Goal: Information Seeking & Learning: Check status

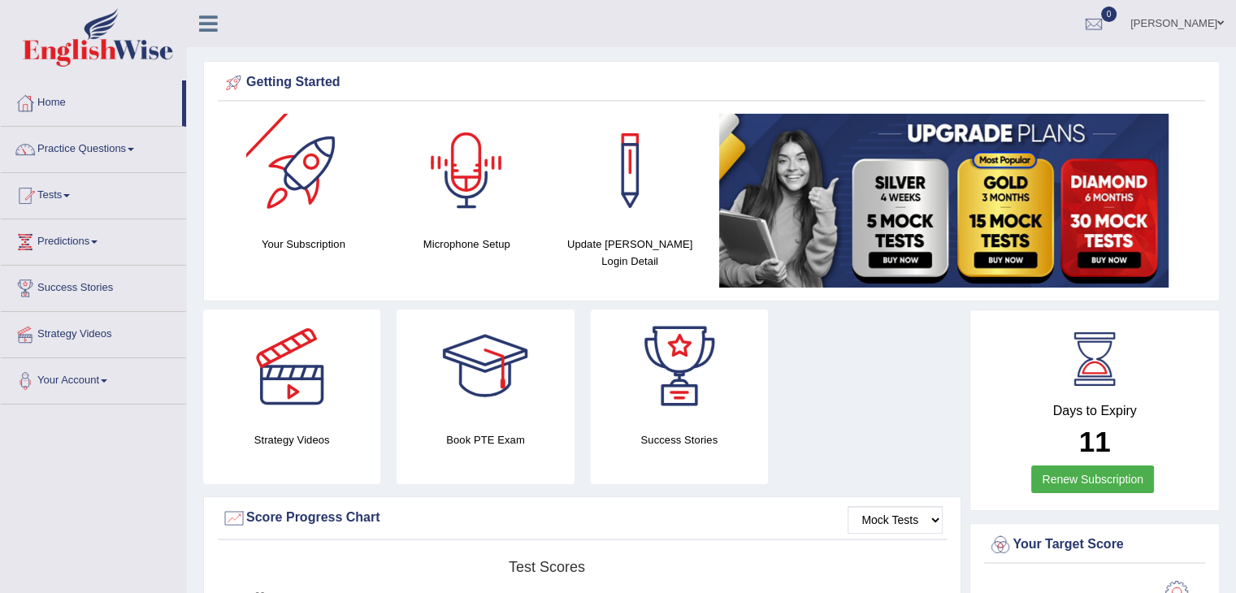
click at [1119, 20] on link "0" at bounding box center [1094, 21] width 49 height 42
click at [84, 196] on link "Tests" at bounding box center [93, 193] width 185 height 41
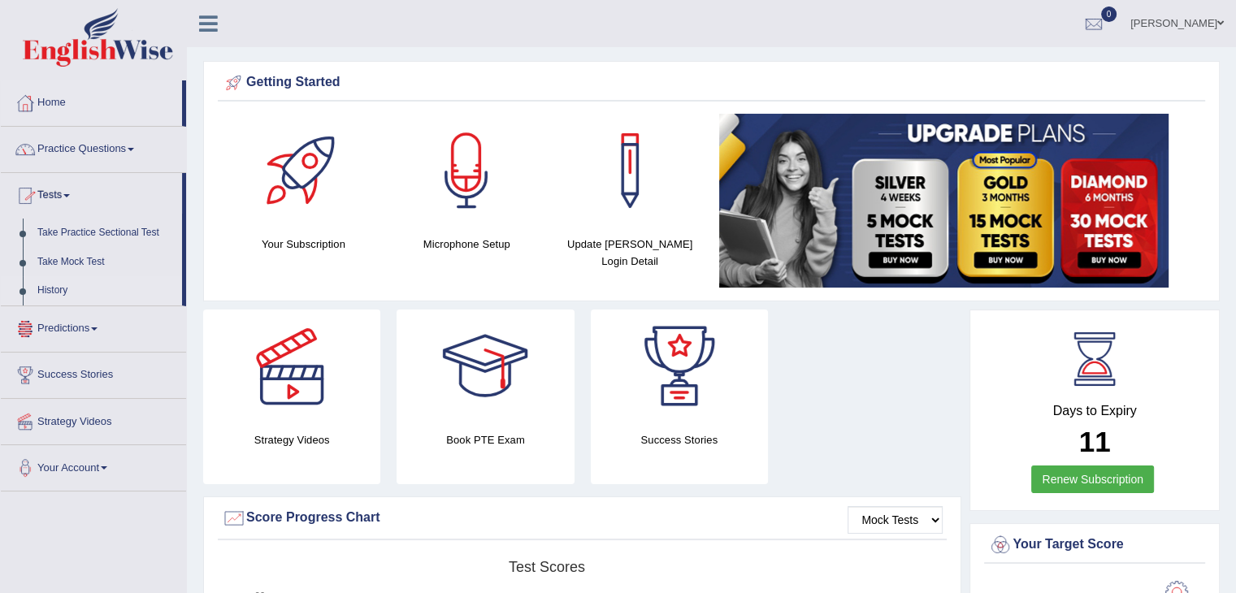
click at [55, 293] on link "History" at bounding box center [106, 290] width 152 height 29
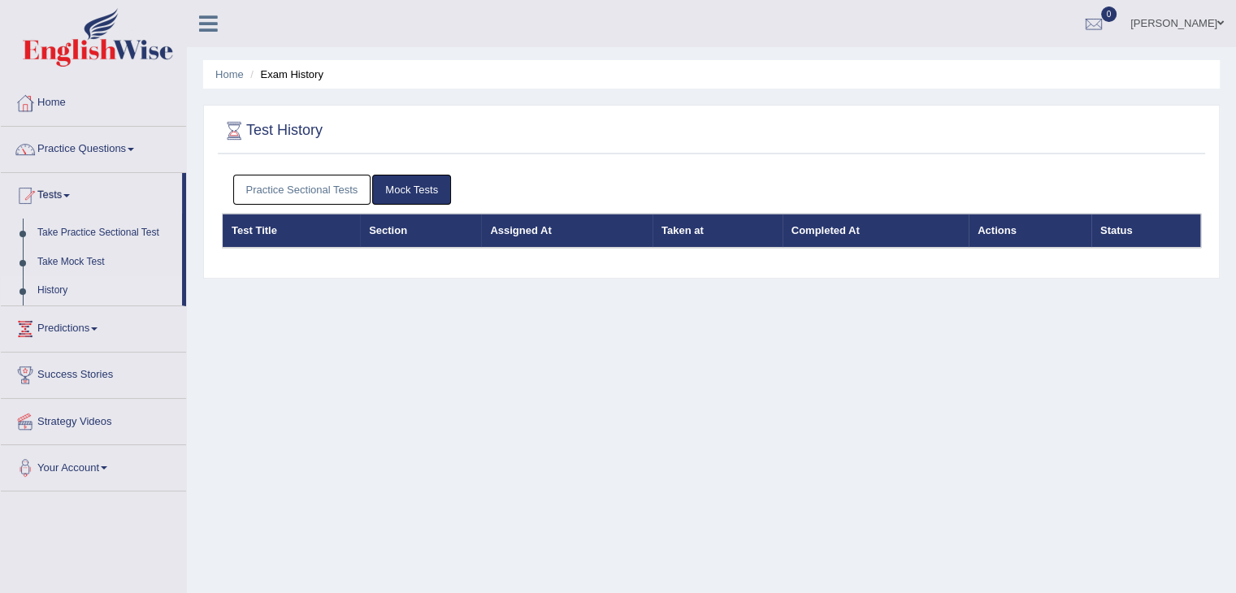
click at [325, 189] on link "Practice Sectional Tests" at bounding box center [302, 190] width 138 height 30
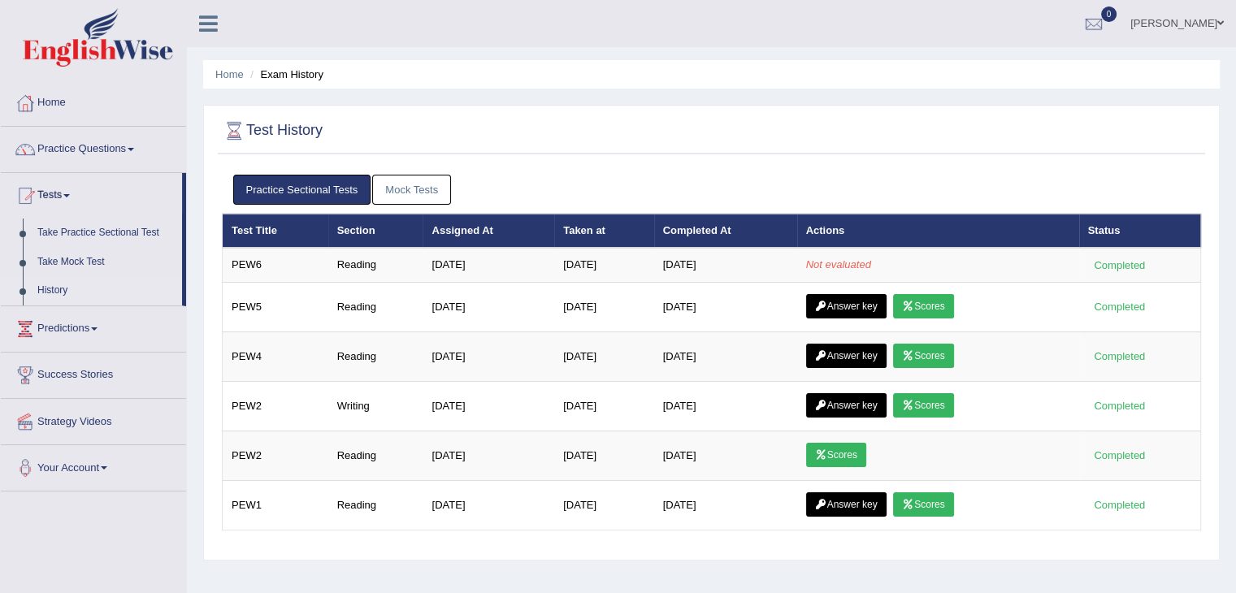
click at [233, 175] on link "Practice Sectional Tests" at bounding box center [302, 190] width 138 height 30
click at [364, 3] on div "Felix Toggle navigation Username: FelixGarcia Access Type: Online Subscription:…" at bounding box center [712, 23] width 1050 height 47
click at [68, 257] on link "Take Mock Test" at bounding box center [106, 262] width 152 height 29
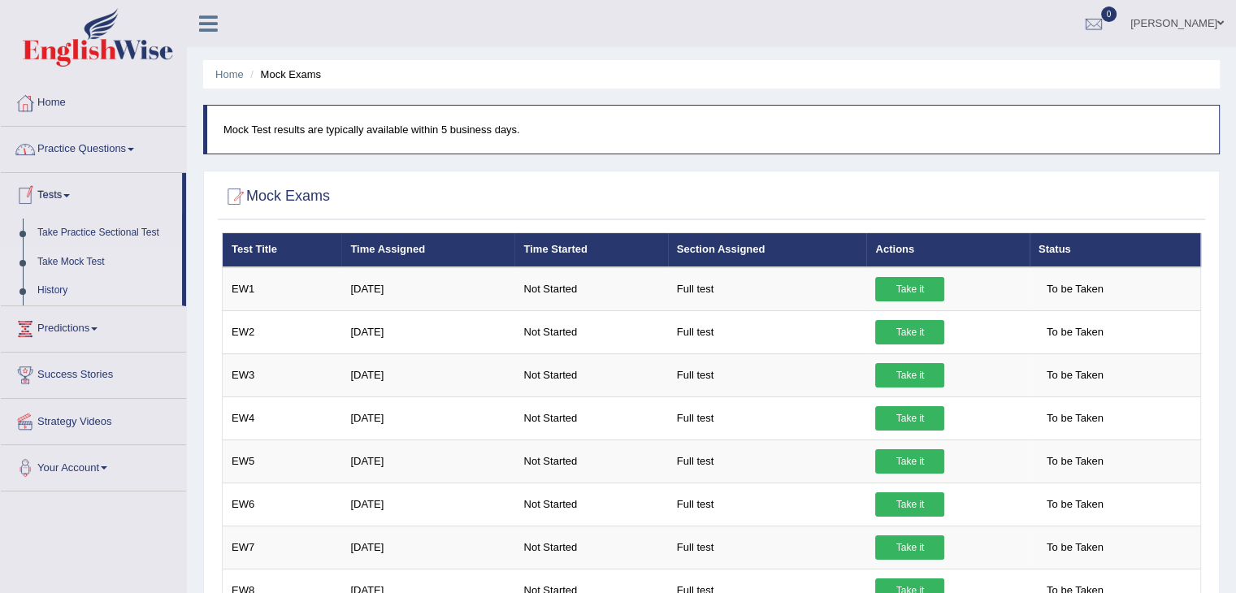
click at [40, 298] on link "History" at bounding box center [106, 290] width 152 height 29
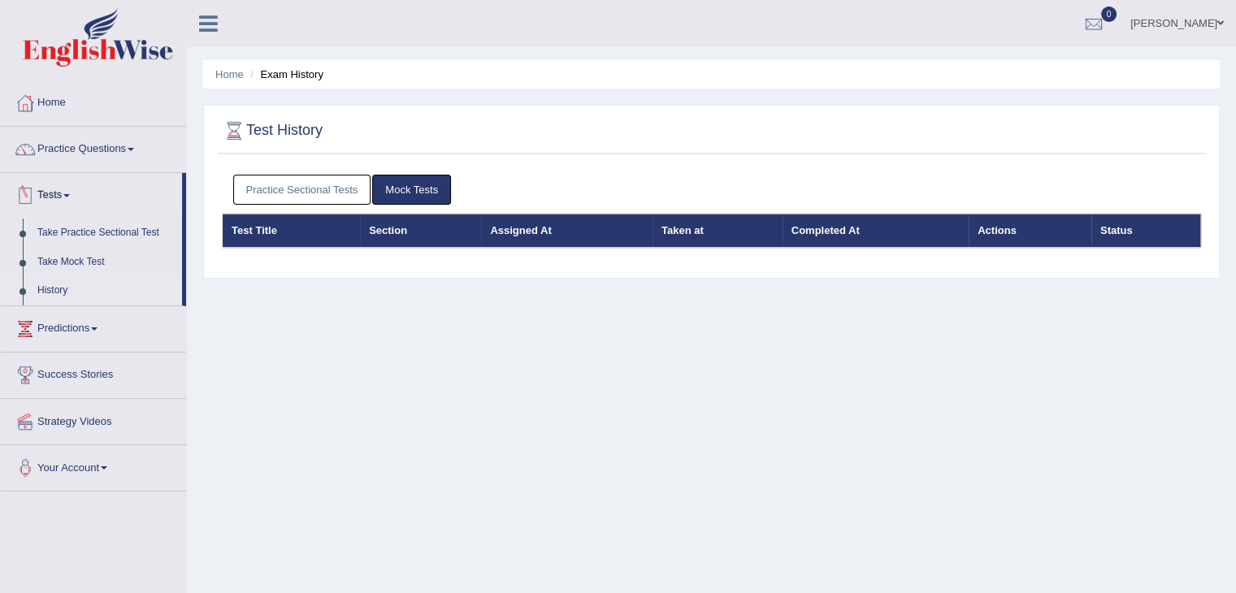
click at [328, 176] on link "Practice Sectional Tests" at bounding box center [302, 190] width 138 height 30
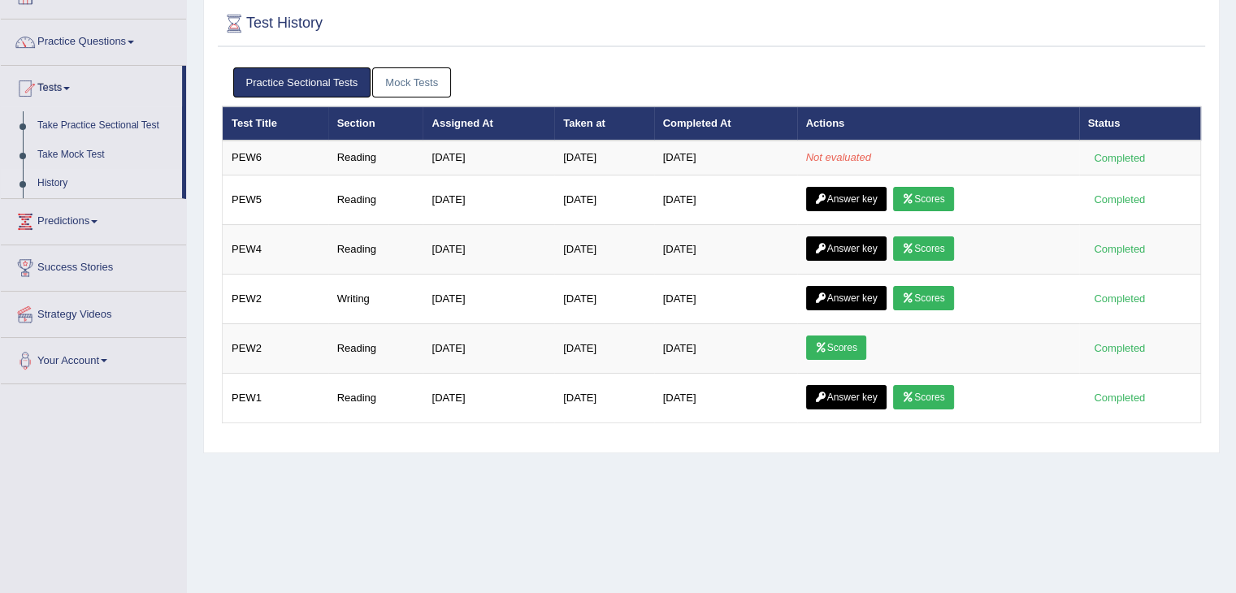
scroll to position [106, 0]
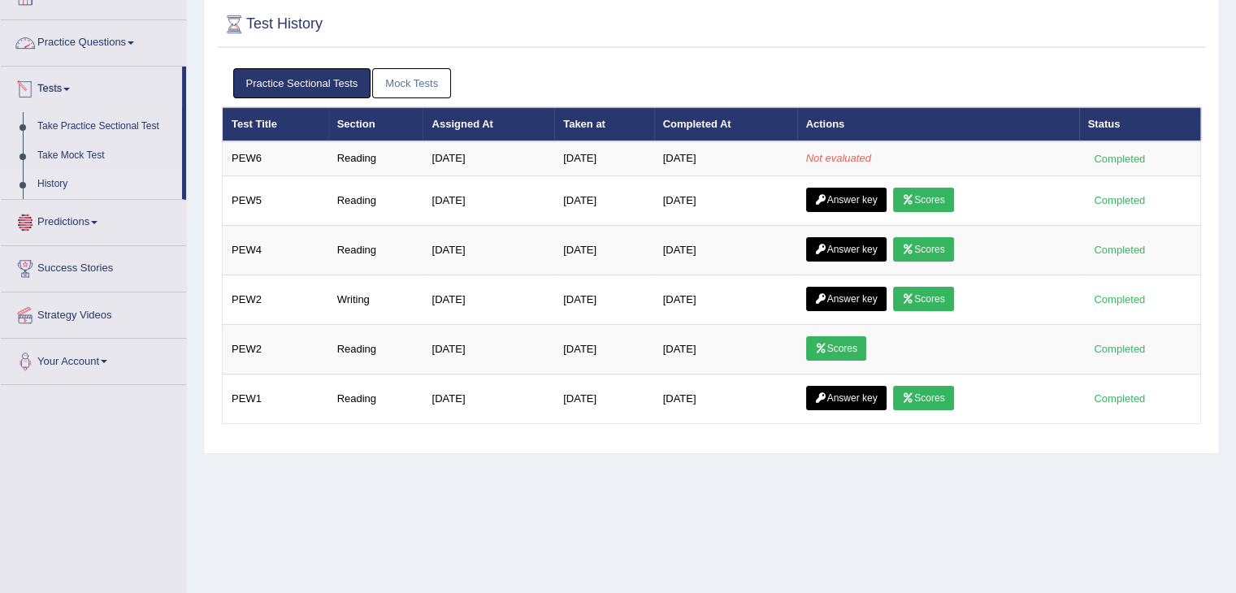
click at [63, 180] on link "History" at bounding box center [106, 184] width 152 height 29
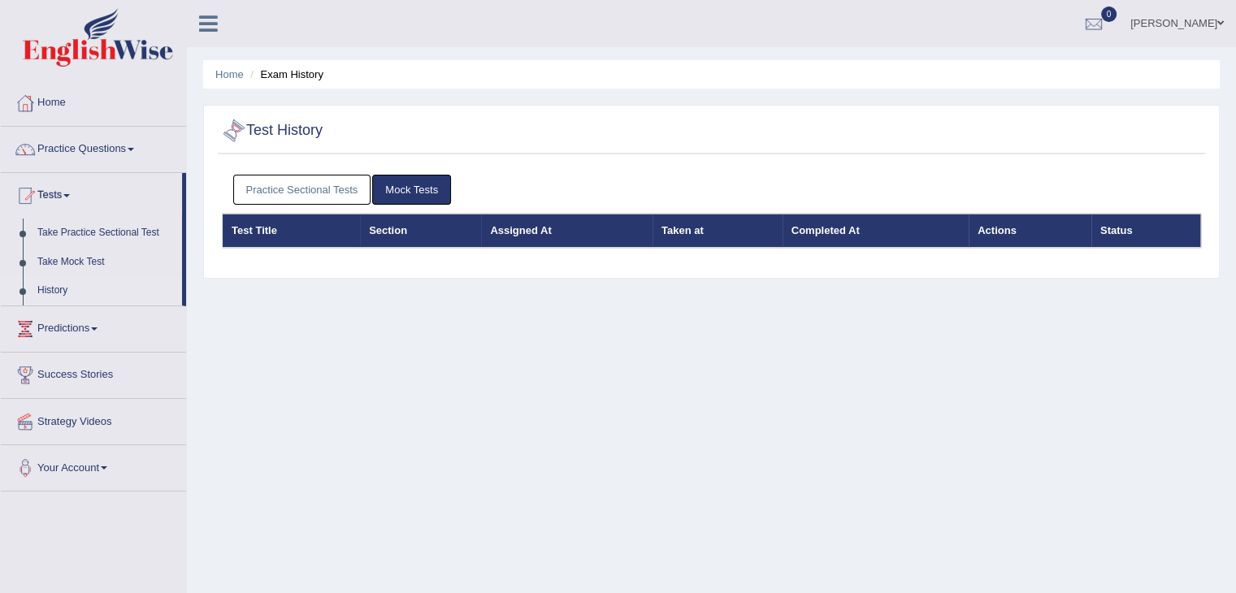
click at [307, 179] on link "Practice Sectional Tests" at bounding box center [302, 190] width 138 height 30
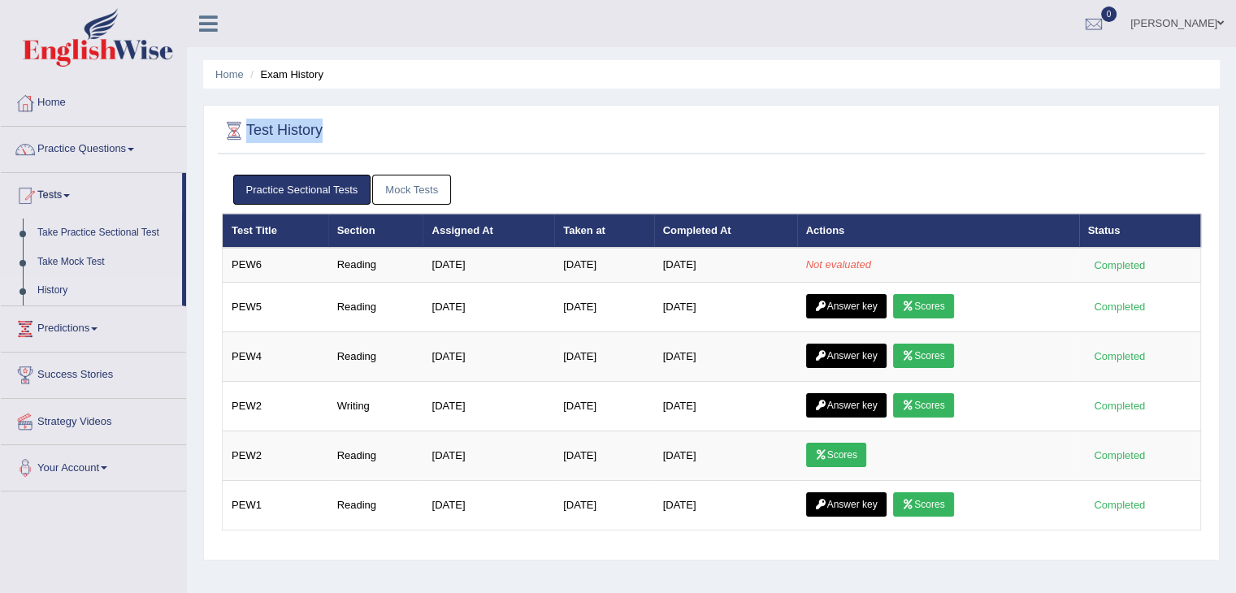
drag, startPoint x: 330, startPoint y: 128, endPoint x: 240, endPoint y: 137, distance: 90.7
click at [240, 137] on div "Test History" at bounding box center [712, 134] width 988 height 41
click at [240, 137] on div at bounding box center [234, 131] width 24 height 24
drag, startPoint x: 325, startPoint y: 137, endPoint x: 403, endPoint y: 116, distance: 80.9
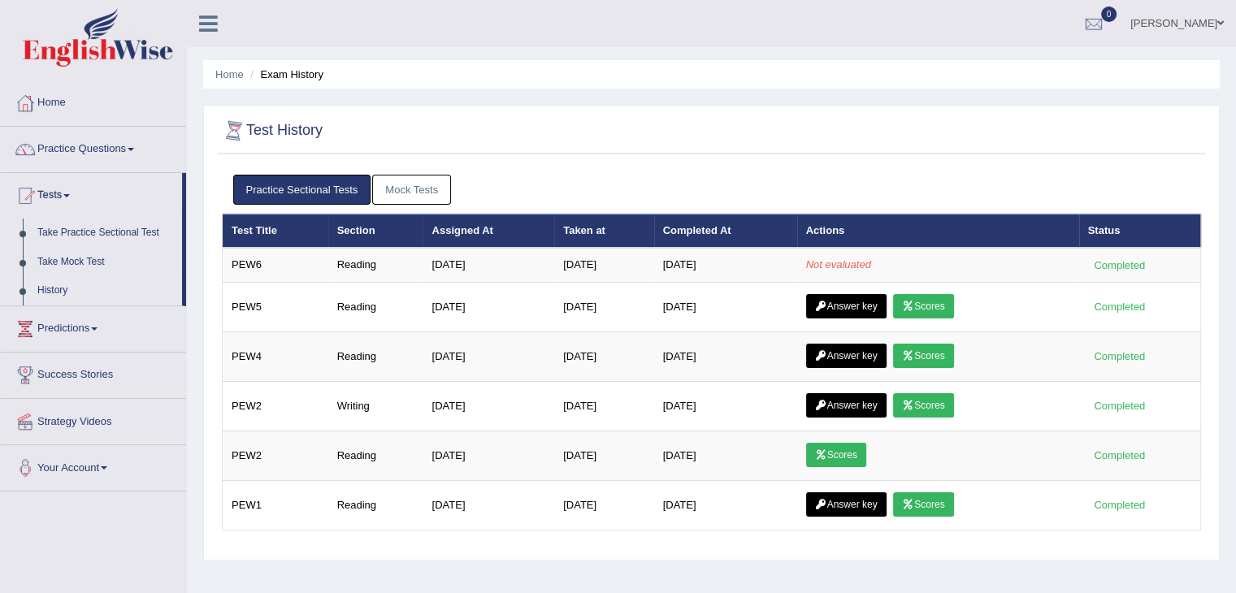
click at [403, 116] on div "Test History" at bounding box center [712, 134] width 988 height 41
click at [393, 123] on div at bounding box center [712, 131] width 980 height 33
drag, startPoint x: 348, startPoint y: 134, endPoint x: 237, endPoint y: 140, distance: 111.5
click at [237, 140] on div "Test History" at bounding box center [712, 134] width 988 height 41
click at [360, 137] on div at bounding box center [712, 131] width 980 height 33
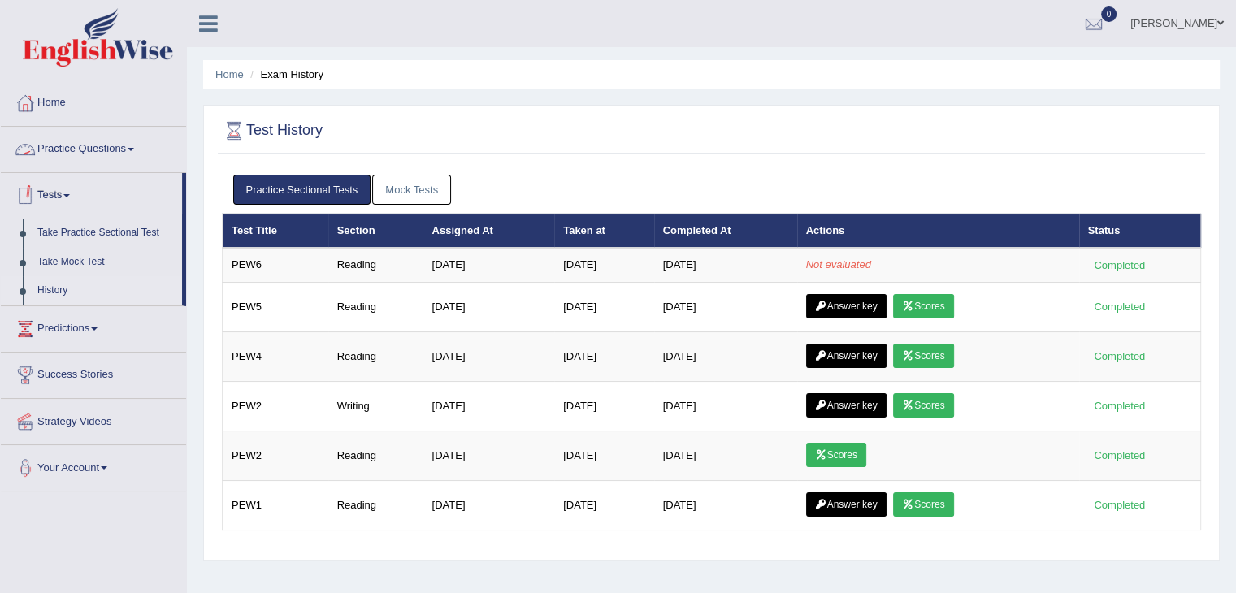
click at [63, 291] on link "History" at bounding box center [106, 290] width 152 height 29
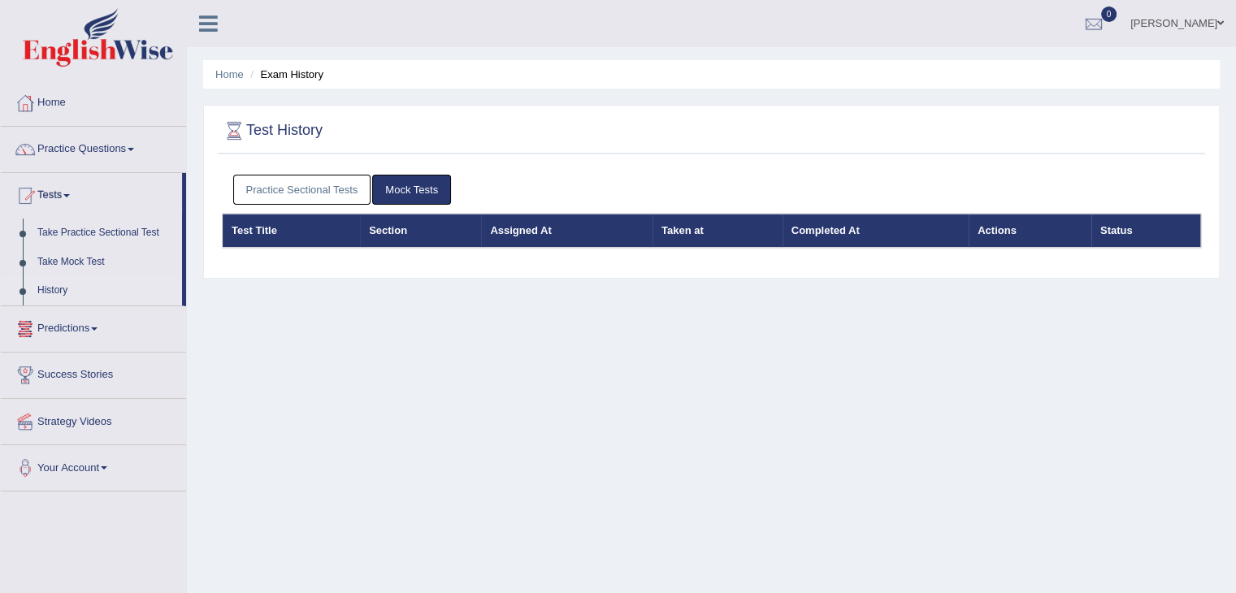
click at [311, 187] on link "Practice Sectional Tests" at bounding box center [302, 190] width 138 height 30
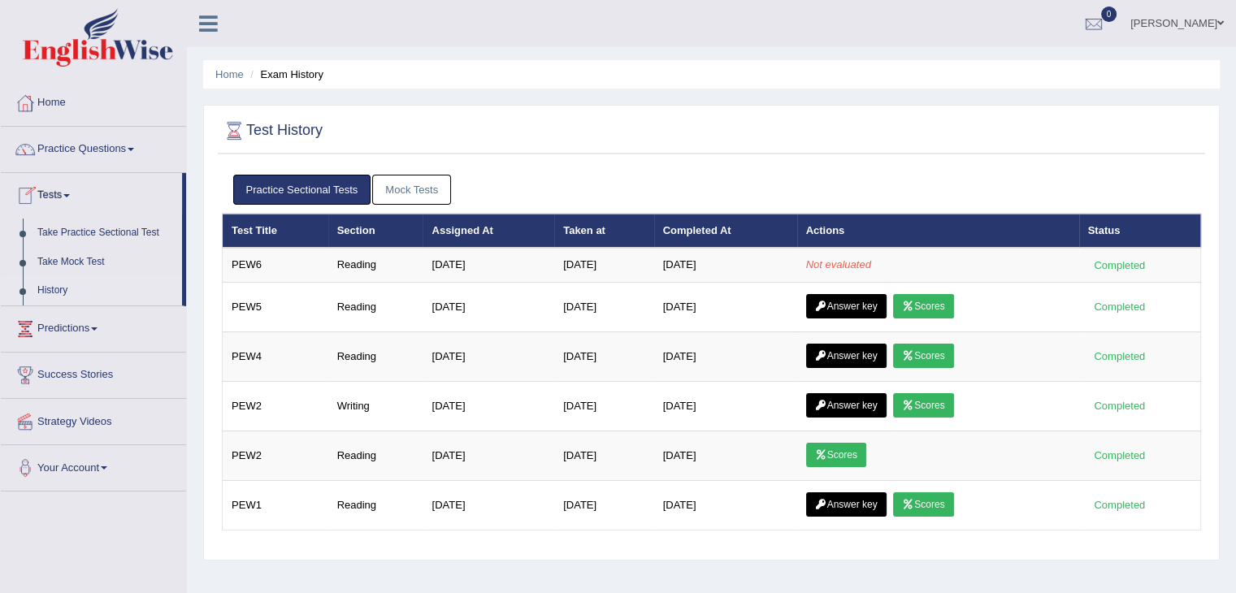
click at [48, 285] on link "History" at bounding box center [106, 290] width 152 height 29
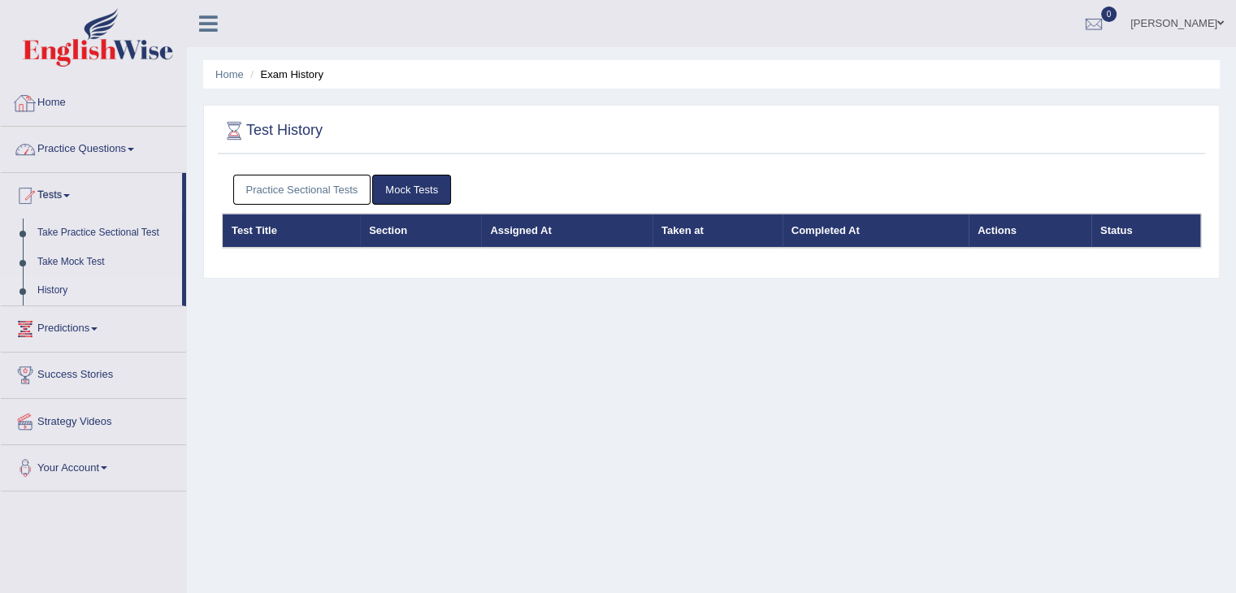
click at [263, 199] on link "Practice Sectional Tests" at bounding box center [302, 190] width 138 height 30
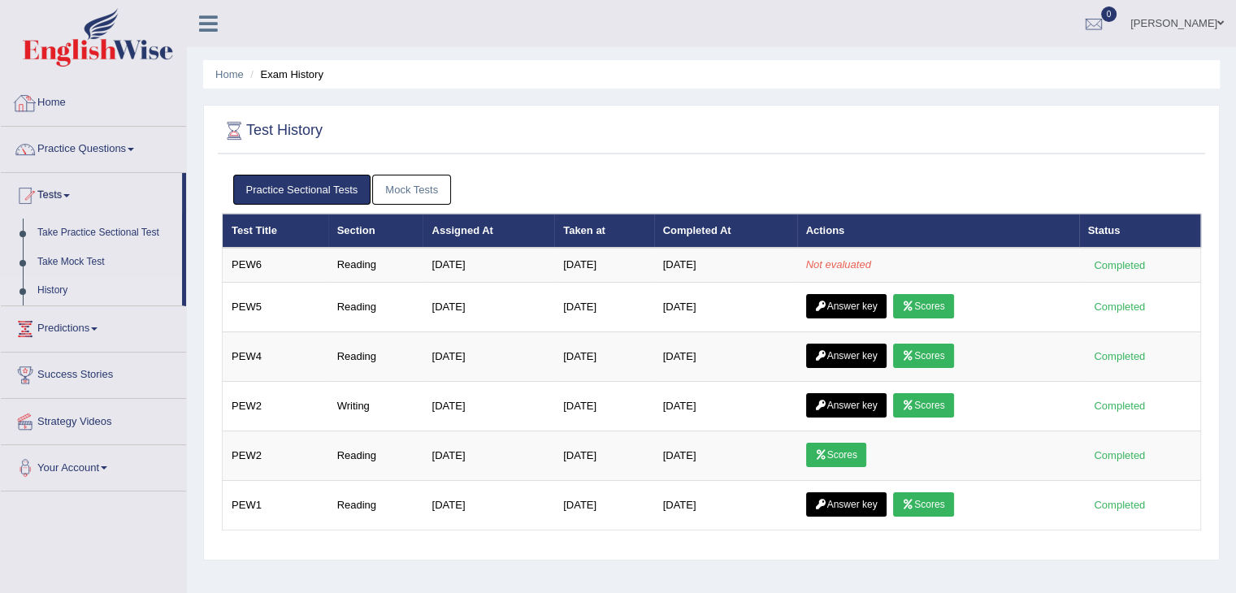
click at [106, 62] on img at bounding box center [98, 37] width 150 height 59
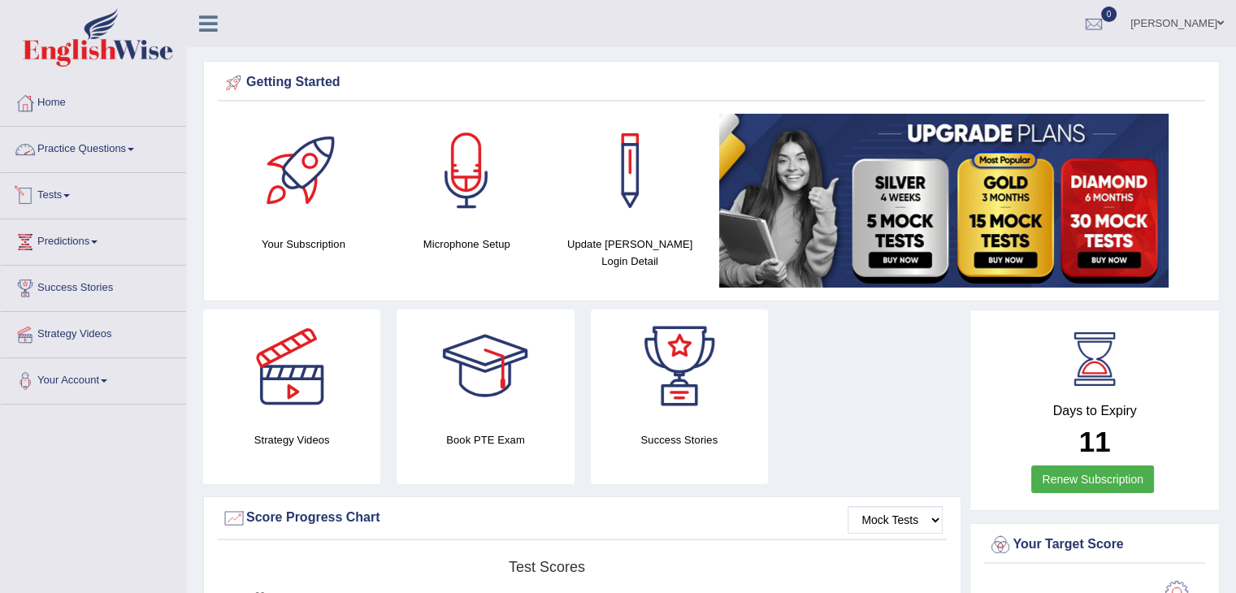
click at [64, 195] on link "Tests" at bounding box center [93, 193] width 185 height 41
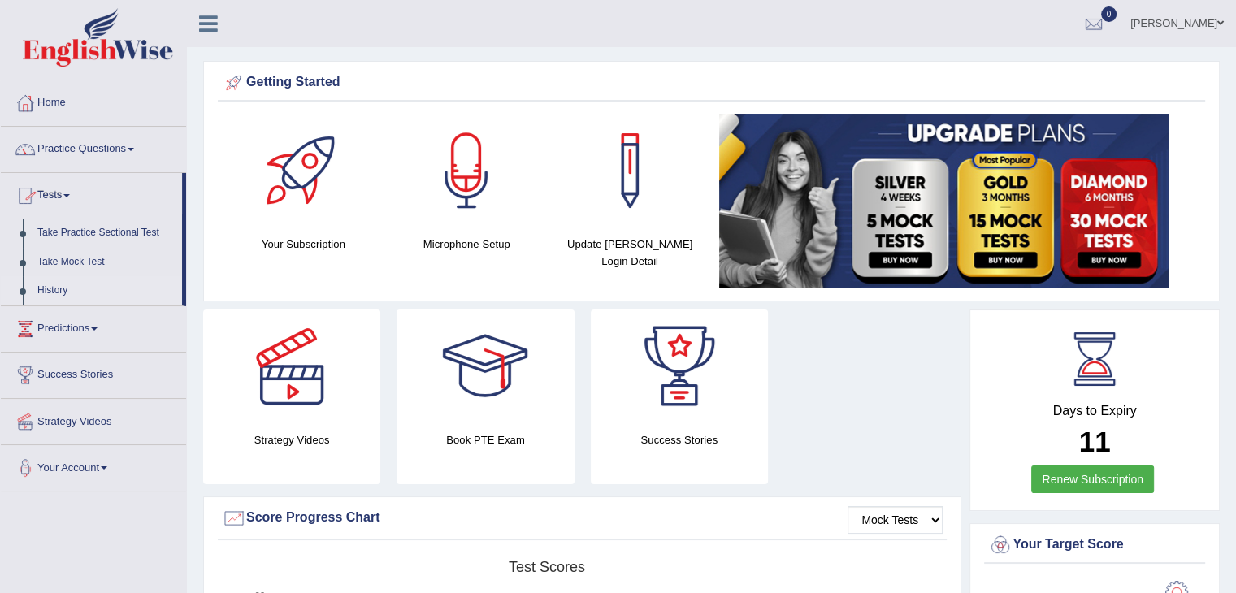
click at [59, 291] on link "History" at bounding box center [106, 290] width 152 height 29
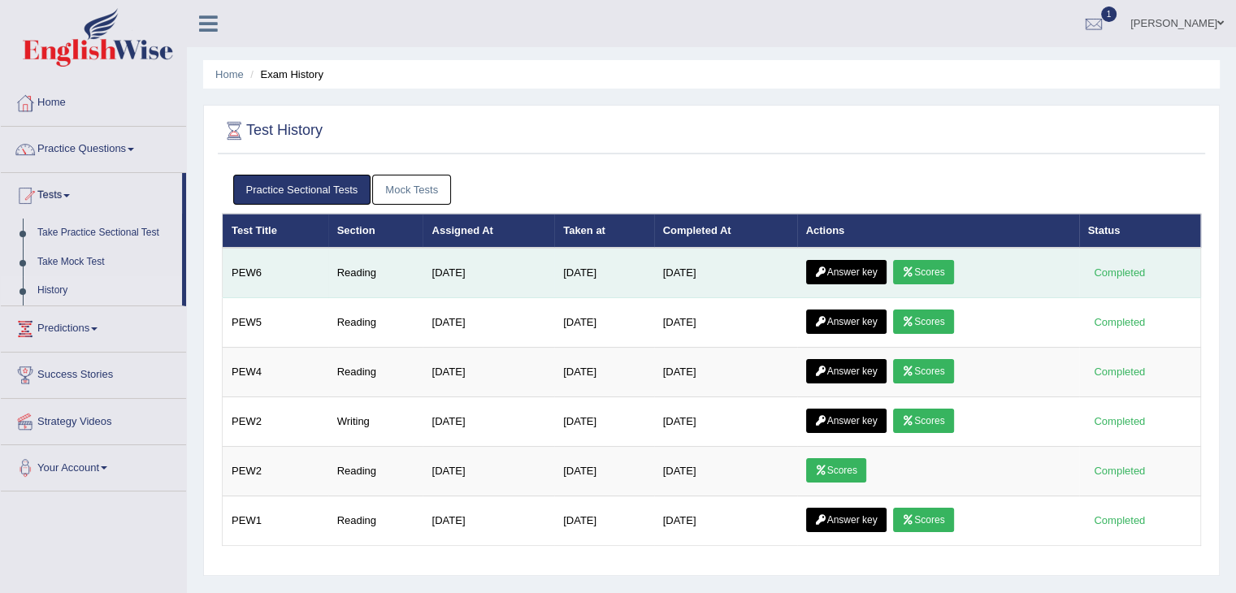
click at [928, 262] on link "Scores" at bounding box center [923, 272] width 60 height 24
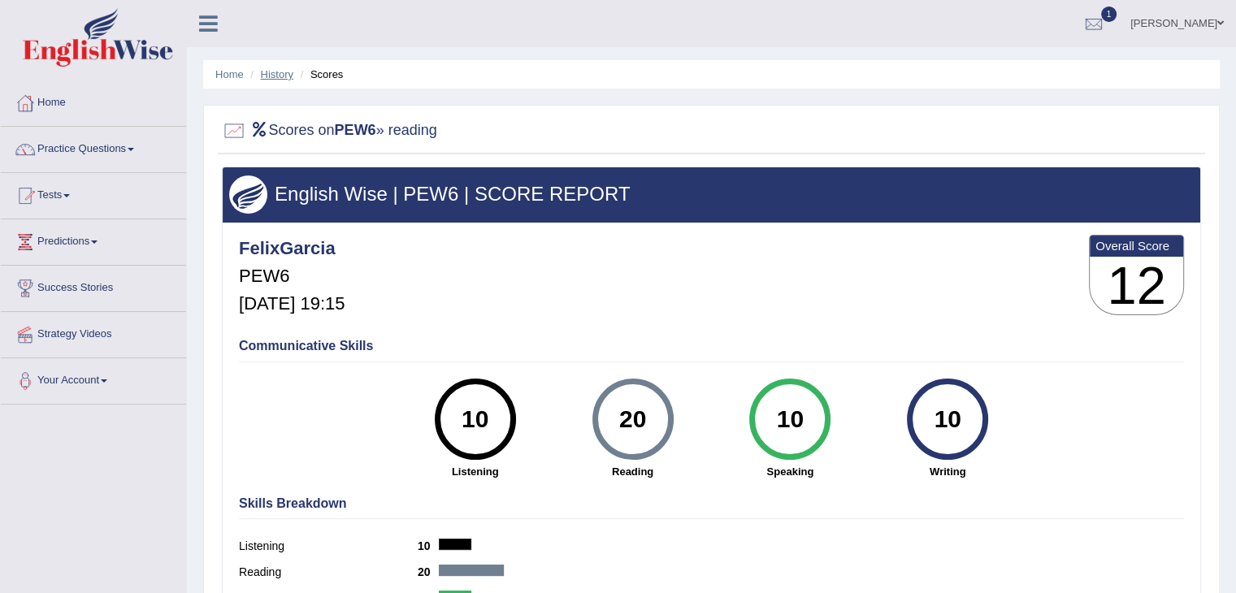
click at [281, 74] on link "History" at bounding box center [277, 74] width 33 height 12
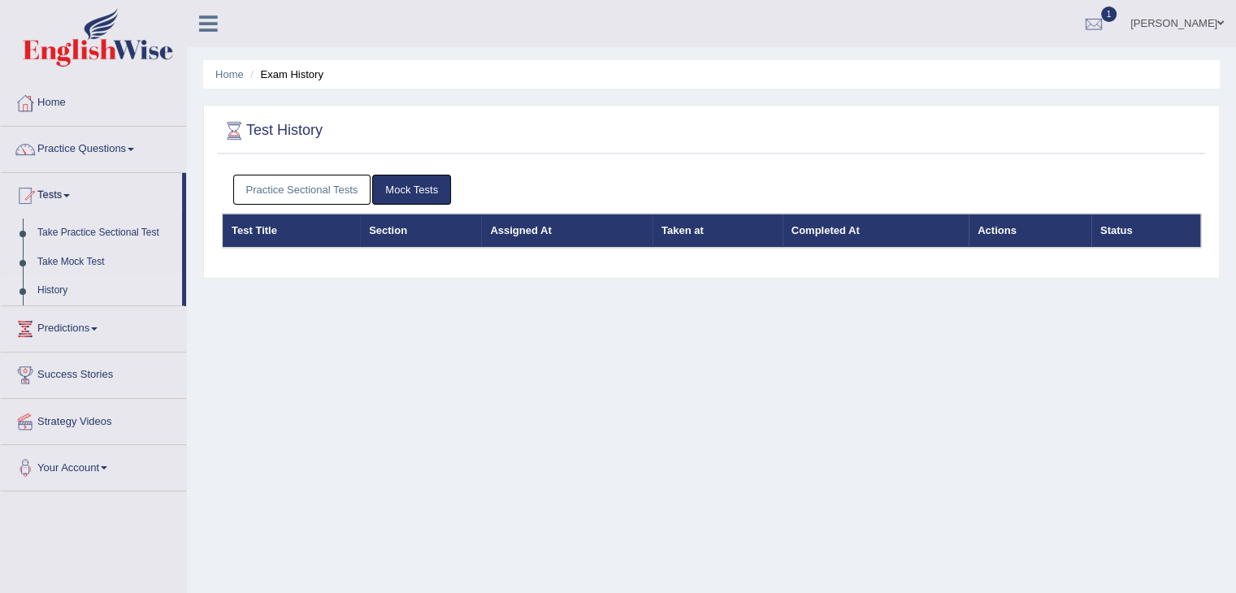
click at [353, 185] on link "Practice Sectional Tests" at bounding box center [302, 190] width 138 height 30
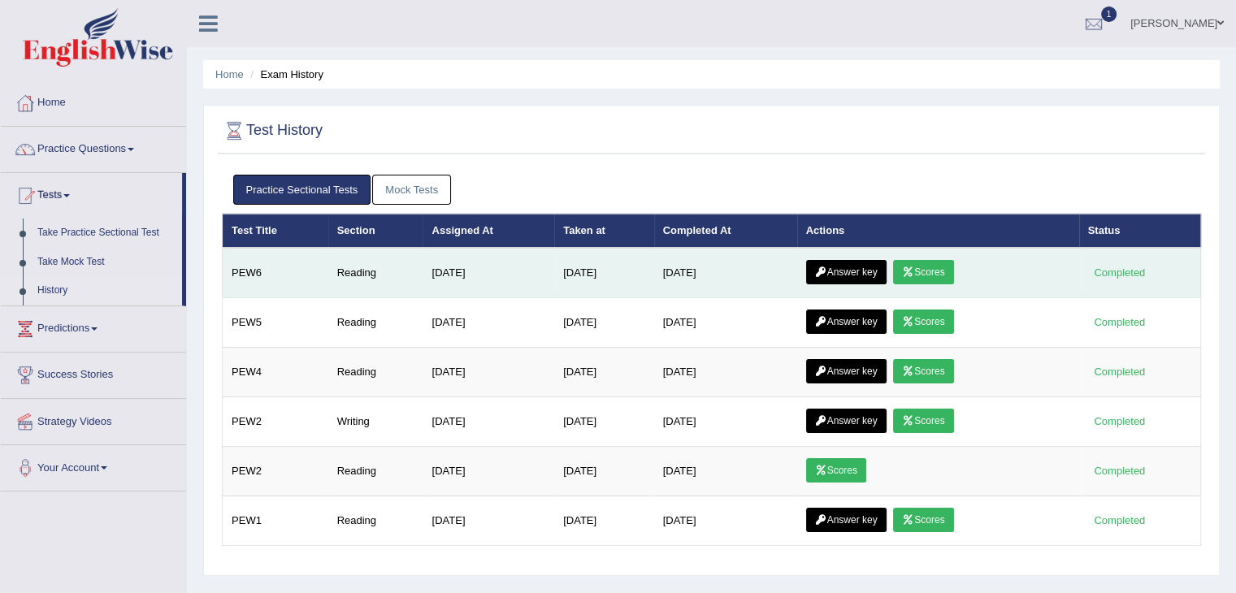
click at [845, 263] on link "Answer key" at bounding box center [846, 272] width 80 height 24
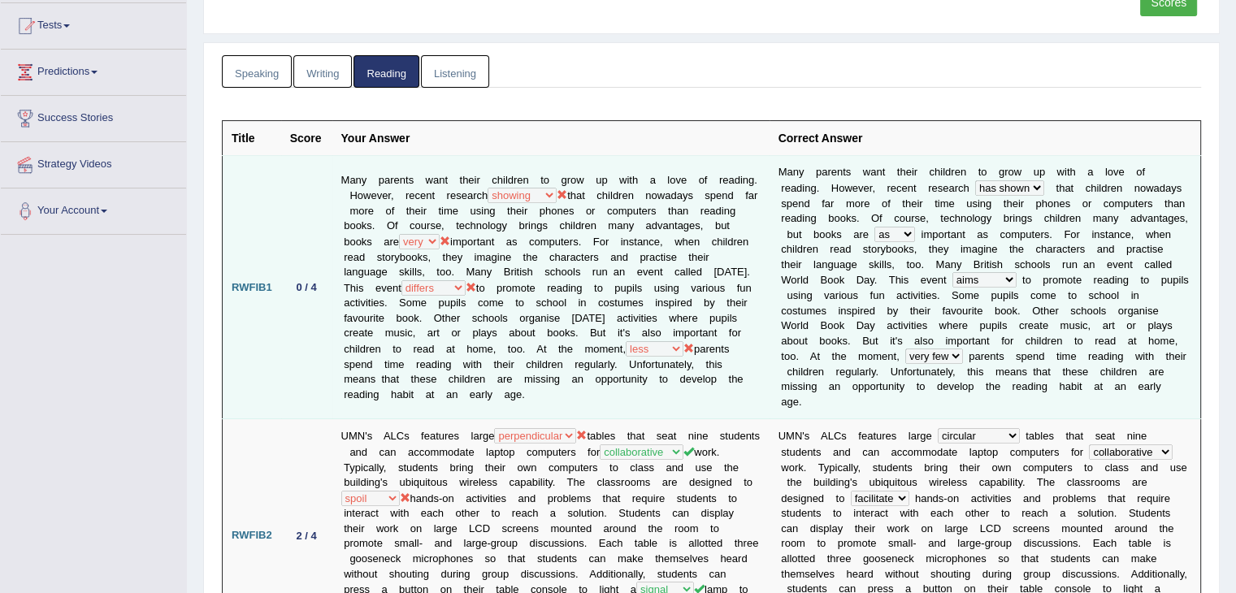
scroll to position [689, 0]
